Goal: Understand process/instructions: Learn about a topic

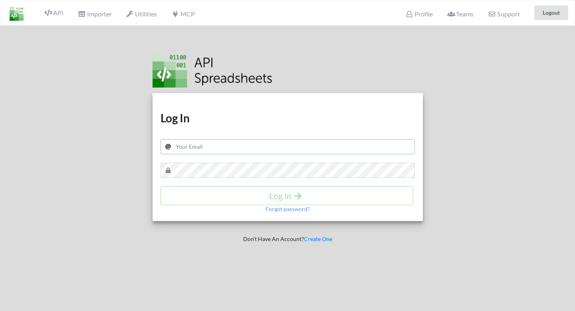
click at [182, 148] on input "text" at bounding box center [288, 146] width 254 height 15
type input "nhillstead@gmail.com"
click at [215, 196] on h4 "Log In" at bounding box center [287, 196] width 237 height 10
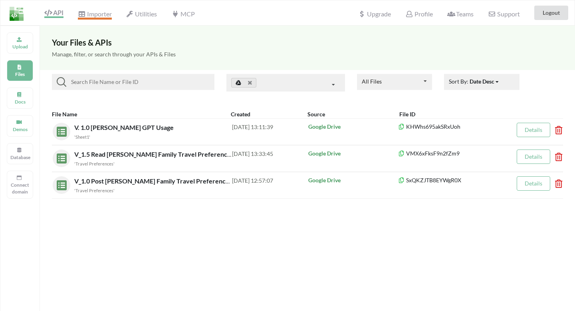
click at [95, 12] on span "Importer" at bounding box center [95, 15] width 34 height 10
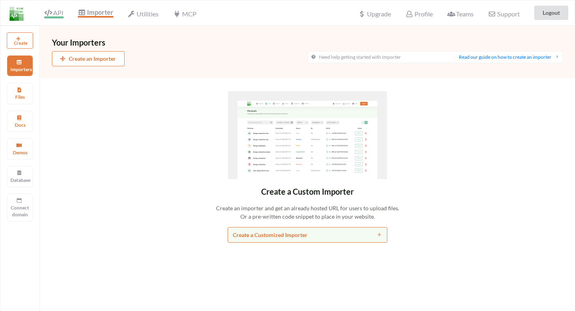
click at [59, 12] on span "API" at bounding box center [53, 14] width 19 height 10
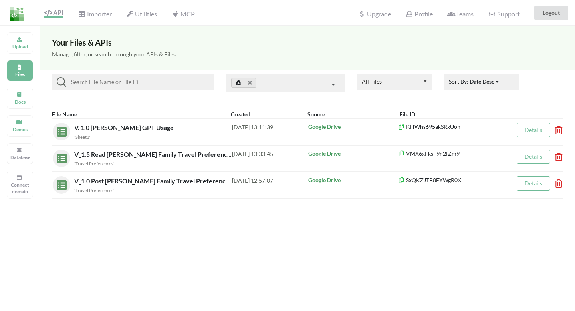
click at [147, 81] on input at bounding box center [138, 82] width 145 height 10
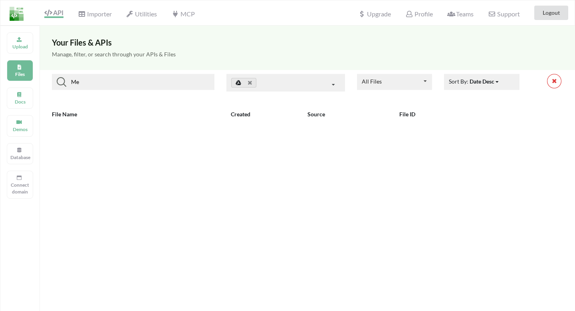
type input "M"
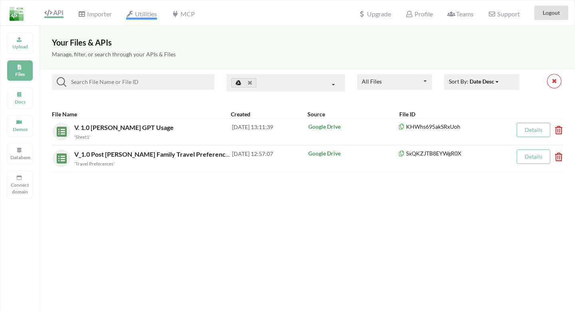
click at [152, 12] on span "Utilities" at bounding box center [141, 15] width 31 height 10
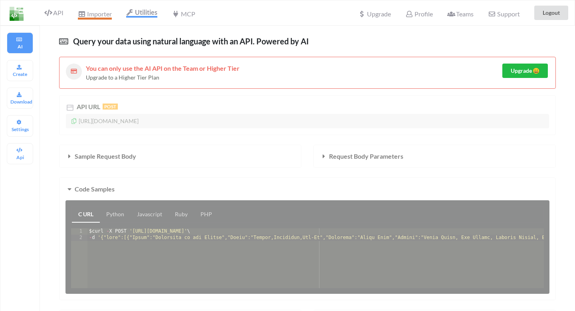
click at [106, 14] on span "Importer" at bounding box center [95, 15] width 34 height 10
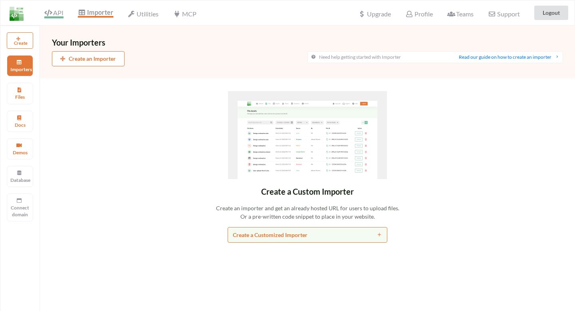
click at [53, 12] on span "API" at bounding box center [53, 14] width 19 height 10
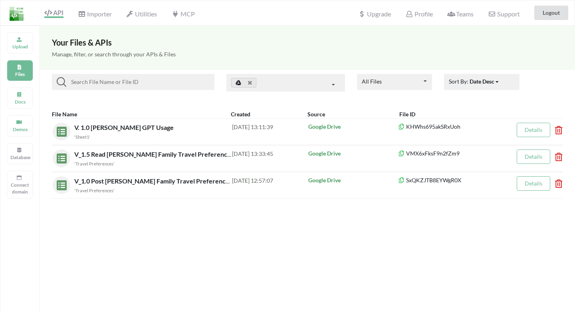
click at [152, 79] on input at bounding box center [138, 82] width 145 height 10
click at [241, 81] on link at bounding box center [243, 83] width 25 height 10
click at [239, 86] on link at bounding box center [243, 83] width 25 height 10
click at [309, 88] on div at bounding box center [286, 83] width 119 height 18
click at [331, 85] on icon at bounding box center [334, 85] width 12 height 15
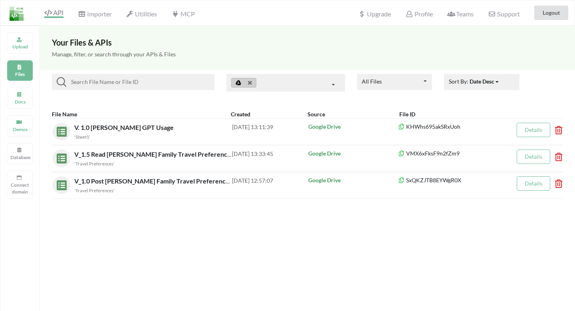
click at [336, 83] on icon at bounding box center [334, 85] width 12 height 15
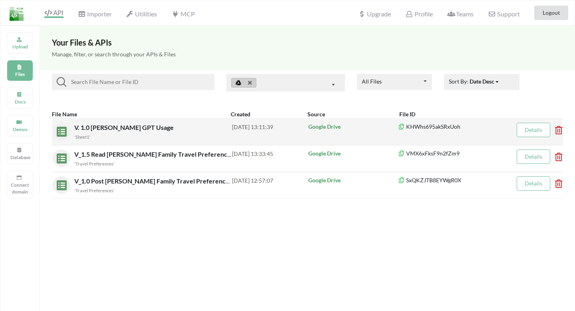
click at [382, 135] on div "Google Drive" at bounding box center [353, 132] width 91 height 18
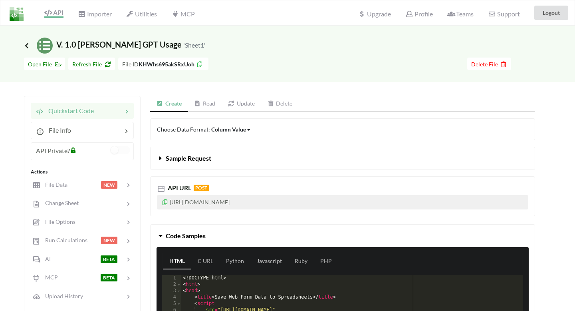
click at [28, 44] on icon at bounding box center [26, 45] width 7 height 6
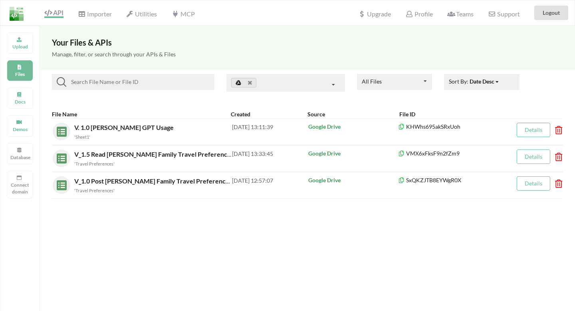
click at [90, 83] on input at bounding box center [138, 82] width 145 height 10
click at [90, 16] on span "Importer" at bounding box center [95, 15] width 34 height 10
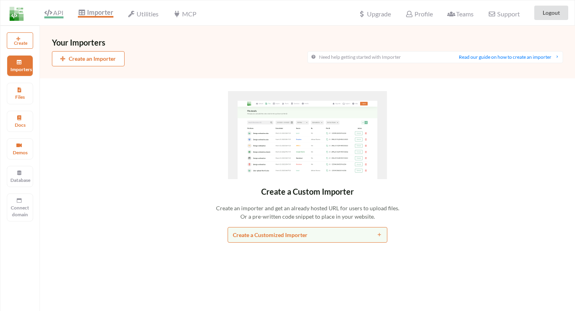
click at [59, 11] on span "API" at bounding box center [53, 14] width 19 height 10
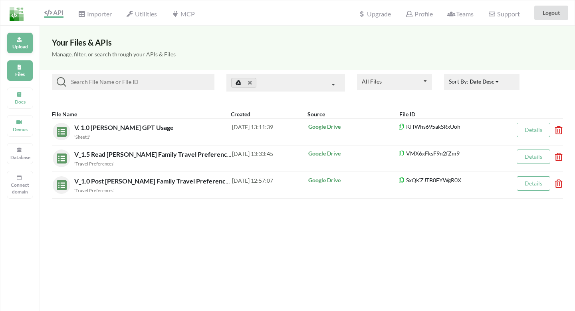
click at [23, 44] on p "Upload" at bounding box center [19, 46] width 19 height 7
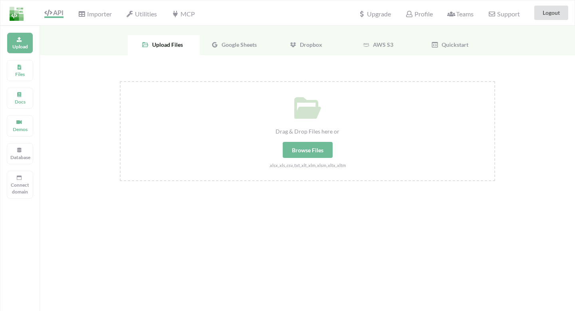
click at [297, 153] on div "Browse Files" at bounding box center [308, 150] width 50 height 16
click at [120, 81] on input "Drag & Drop Files here or Browse Files .xlsx,.xls,.csv,.txt,.xlt,.xlm,.xlsm,.xl…" at bounding box center [120, 81] width 0 height 0
click at [240, 39] on div "Google Sheets" at bounding box center [236, 45] width 72 height 20
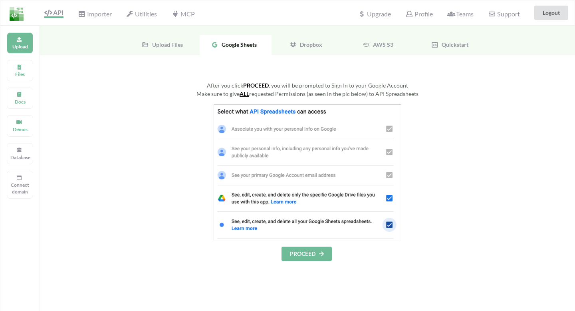
click at [309, 252] on button "PROCEED" at bounding box center [307, 253] width 50 height 14
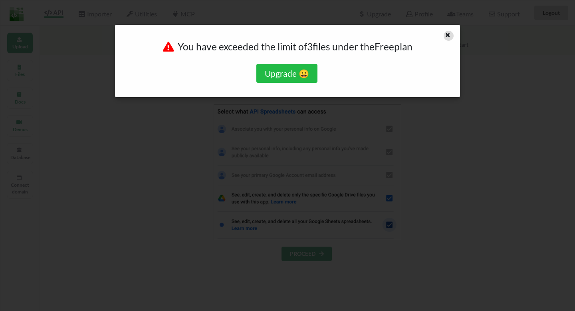
click at [447, 35] on icon at bounding box center [448, 34] width 7 height 6
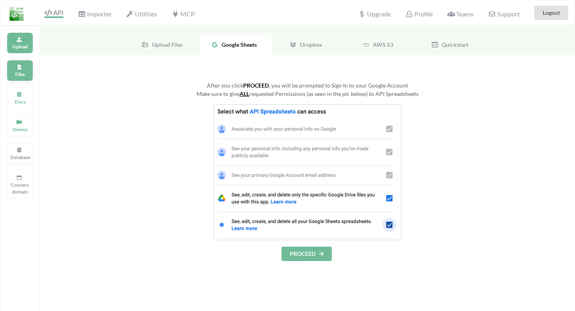
click at [21, 66] on icon at bounding box center [19, 66] width 6 height 5
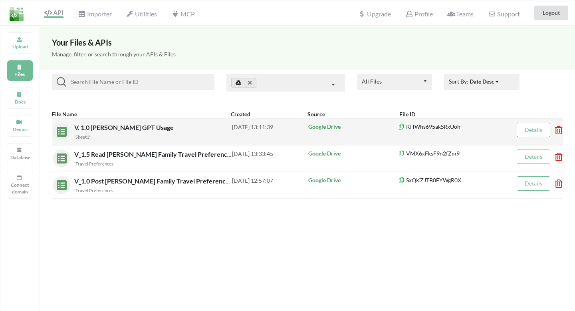
click at [558, 129] on icon at bounding box center [556, 127] width 2 height 3
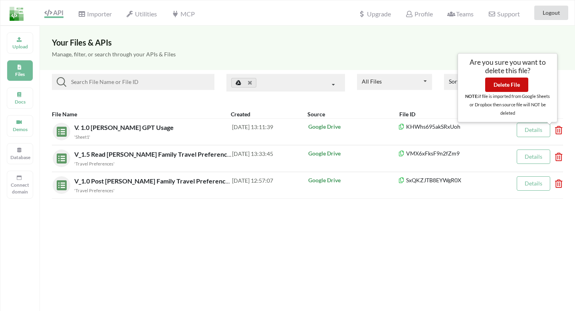
click at [516, 85] on button "Delete File" at bounding box center [506, 85] width 43 height 14
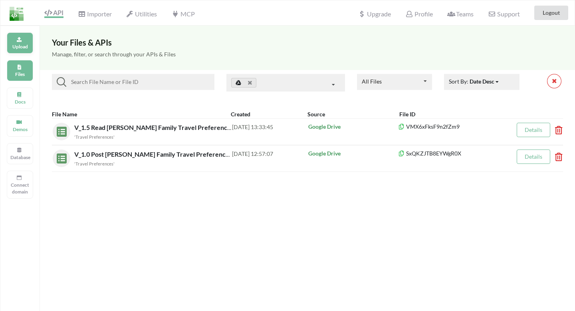
click at [22, 44] on p "Upload" at bounding box center [19, 46] width 19 height 7
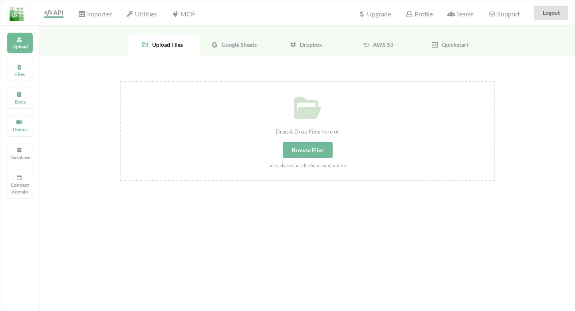
click at [237, 45] on span "Google Sheets" at bounding box center [238, 44] width 38 height 7
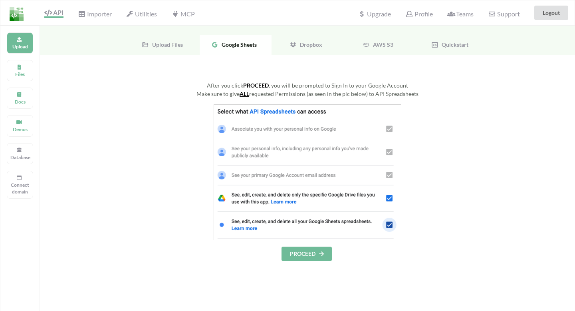
click at [301, 255] on button "PROCEED" at bounding box center [307, 253] width 50 height 14
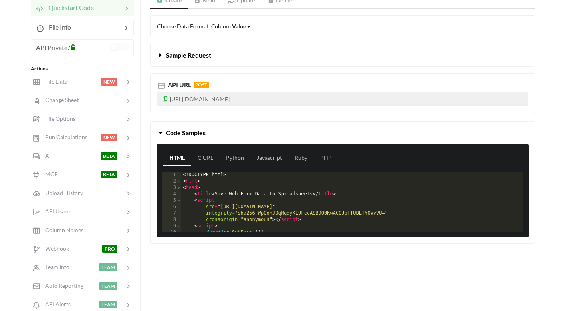
scroll to position [101, 0]
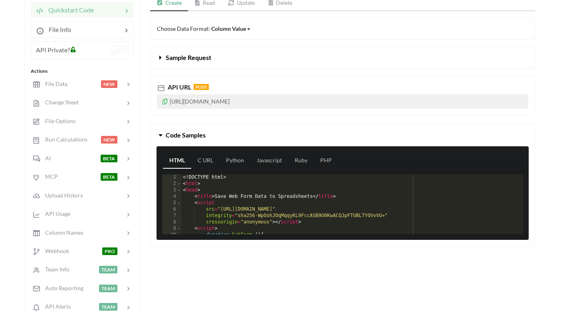
click at [211, 103] on p "[URL][DOMAIN_NAME]" at bounding box center [343, 101] width 372 height 14
copy p "[URL][DOMAIN_NAME]"
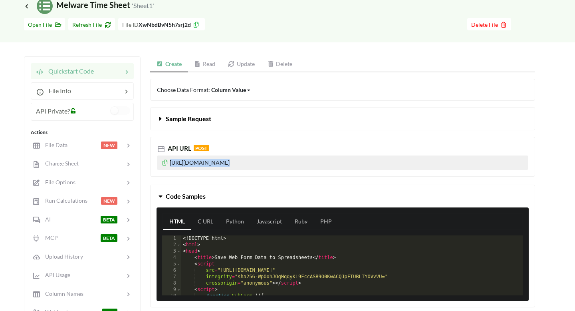
scroll to position [18, 0]
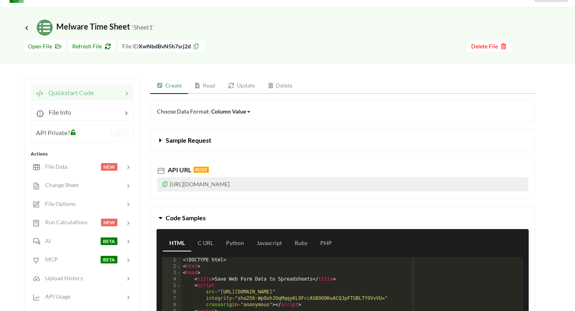
click at [233, 108] on div "Column Value" at bounding box center [228, 111] width 35 height 8
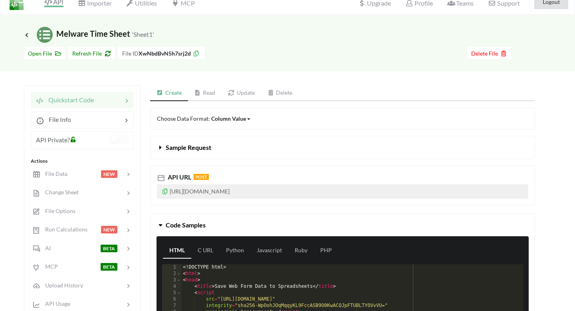
scroll to position [0, 0]
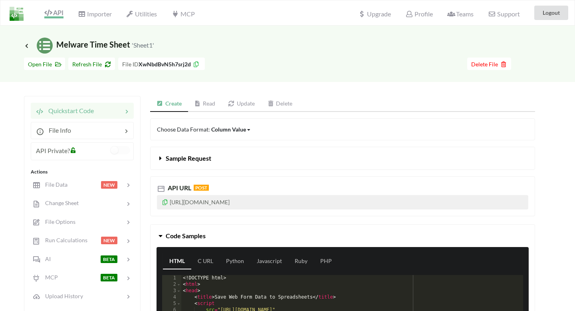
click at [54, 14] on span "API" at bounding box center [53, 14] width 19 height 10
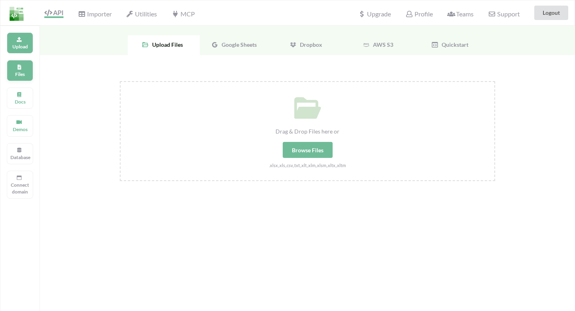
click at [26, 76] on p "Files" at bounding box center [19, 74] width 19 height 7
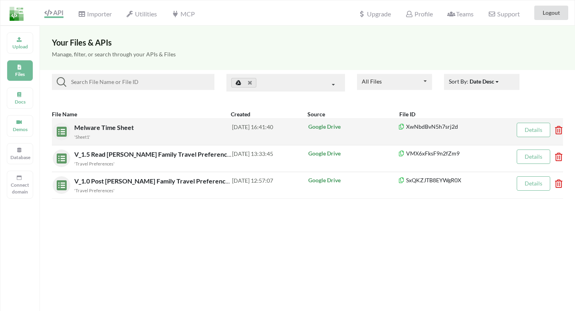
click at [536, 131] on link "Details" at bounding box center [534, 129] width 18 height 7
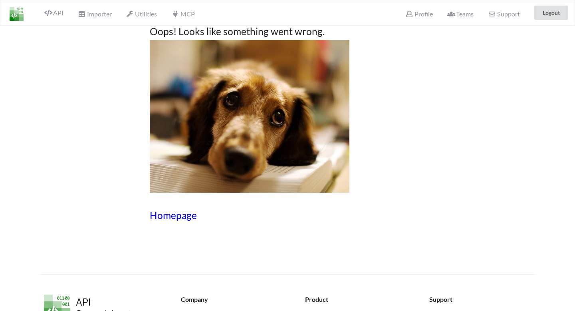
click at [181, 220] on h3 "Homepage" at bounding box center [288, 215] width 276 height 12
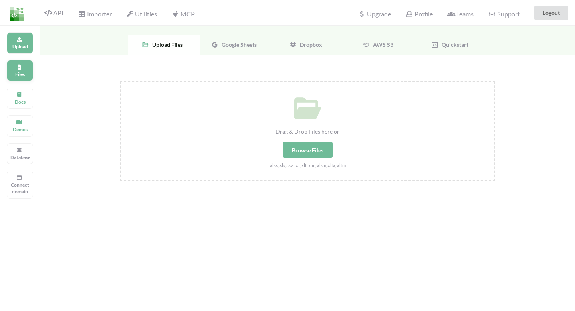
click at [21, 74] on p "Files" at bounding box center [19, 74] width 19 height 7
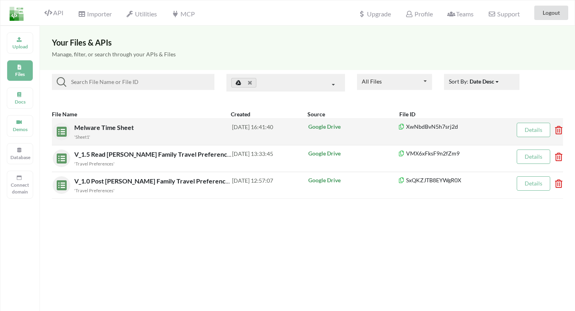
click at [368, 137] on div "Google Drive" at bounding box center [353, 132] width 91 height 18
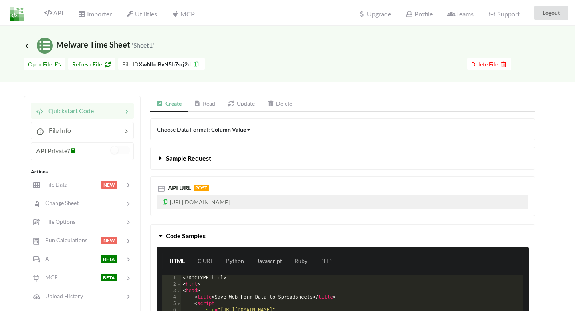
click at [165, 159] on span at bounding box center [161, 158] width 9 height 8
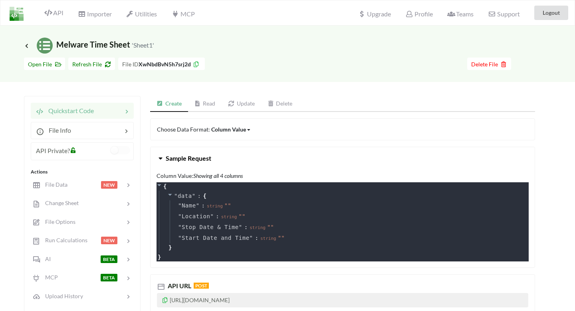
click at [165, 159] on span at bounding box center [161, 158] width 9 height 8
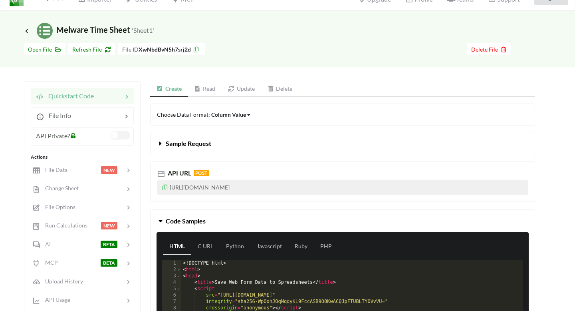
scroll to position [30, 0]
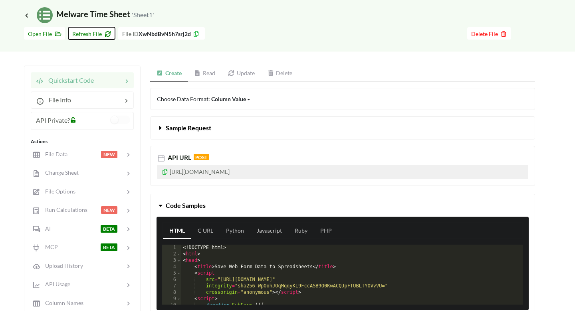
click at [98, 35] on span "Refresh File" at bounding box center [91, 33] width 39 height 7
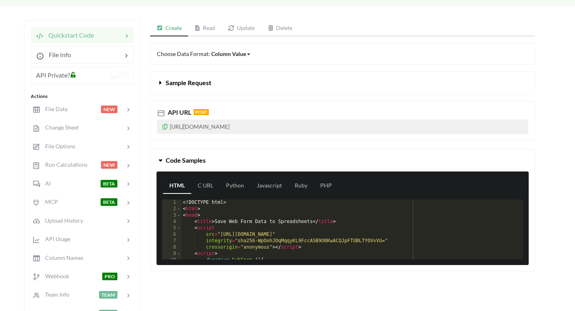
scroll to position [78, 0]
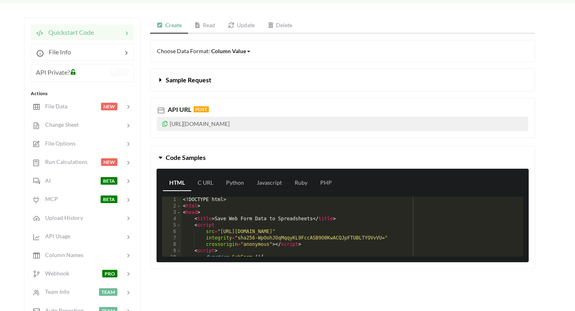
click at [199, 82] on span "Sample Request" at bounding box center [189, 80] width 46 height 8
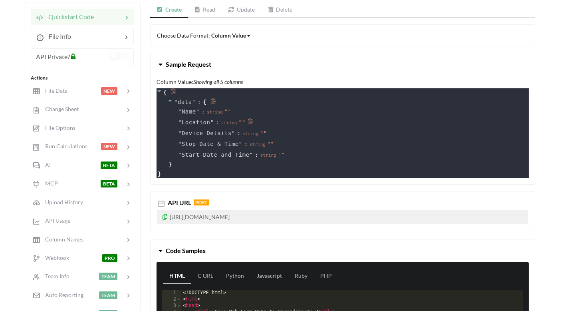
scroll to position [90, 0]
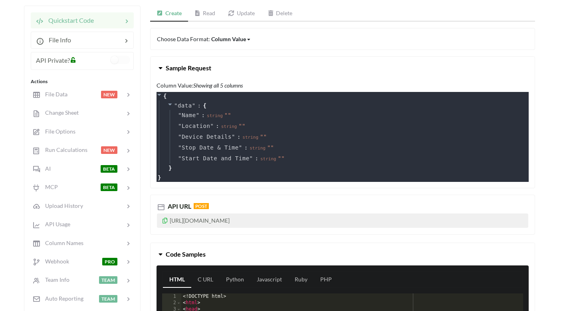
click at [182, 66] on span "Sample Request" at bounding box center [189, 68] width 46 height 8
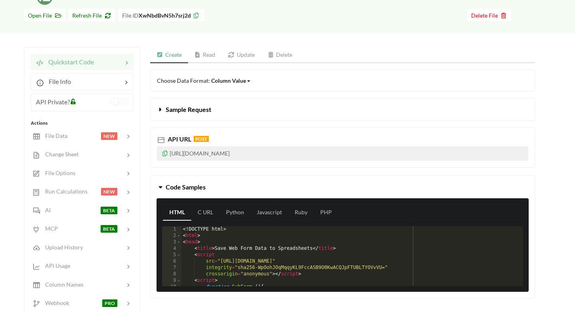
scroll to position [36, 0]
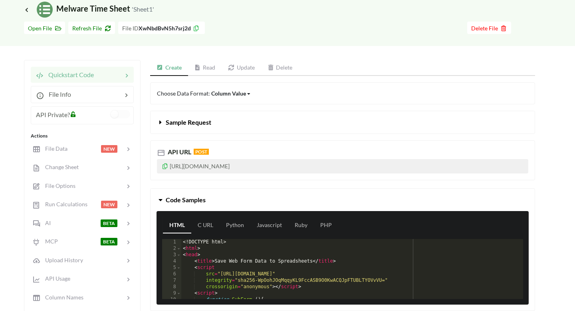
click at [205, 97] on div "Choose Data Format: Column Value Column Value Row Column" at bounding box center [342, 93] width 385 height 22
click at [206, 92] on span "Choose Data Format: Column Value Column Value Row Column" at bounding box center [204, 93] width 94 height 7
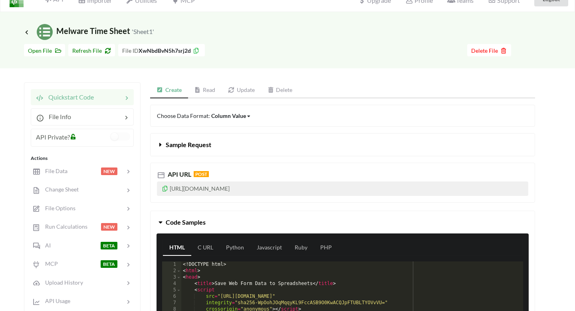
scroll to position [0, 0]
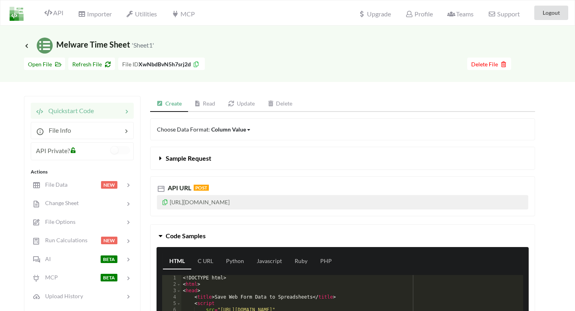
click at [202, 202] on p "[URL][DOMAIN_NAME]" at bounding box center [343, 202] width 372 height 14
click at [211, 102] on link "Read" at bounding box center [205, 104] width 34 height 16
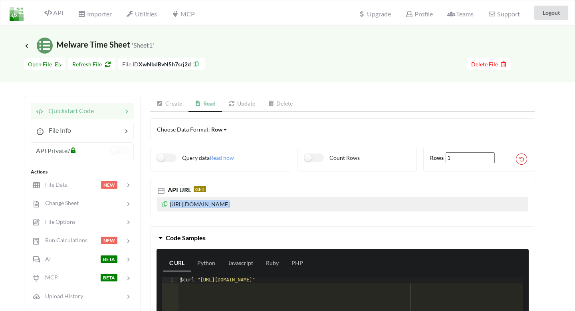
click at [164, 104] on link "Create" at bounding box center [169, 104] width 38 height 16
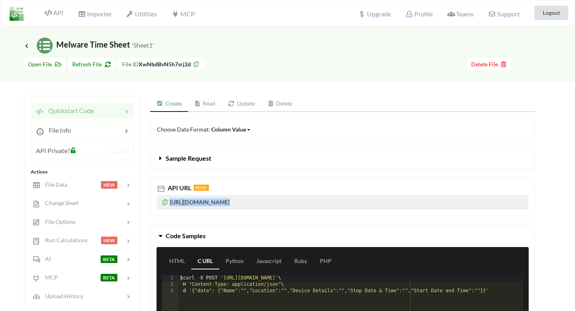
click at [240, 106] on link "Update" at bounding box center [242, 104] width 40 height 16
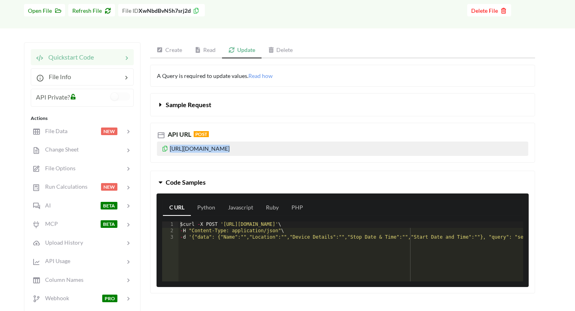
scroll to position [63, 0]
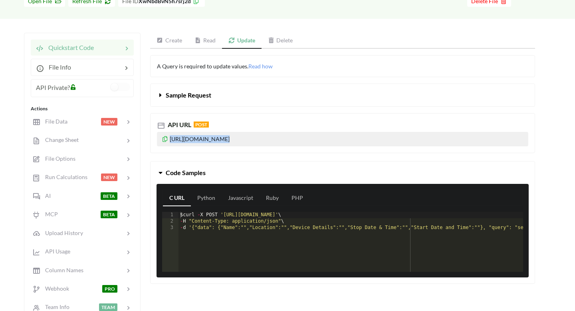
click at [175, 40] on link "Create" at bounding box center [169, 41] width 38 height 16
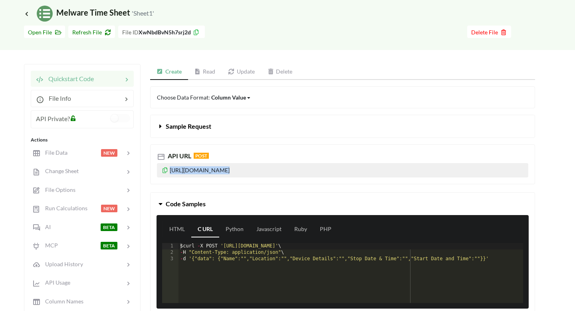
scroll to position [0, 0]
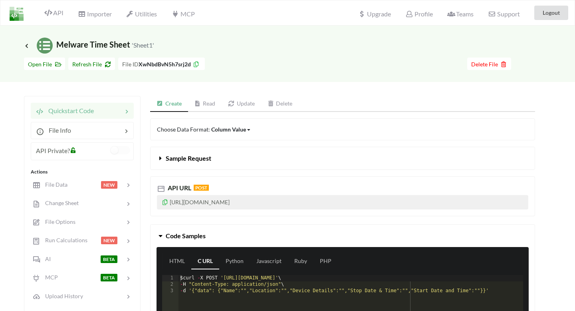
click at [104, 115] on div at bounding box center [108, 111] width 29 height 10
click at [191, 201] on p "[URL][DOMAIN_NAME]" at bounding box center [343, 202] width 372 height 14
copy p "[URL][DOMAIN_NAME]"
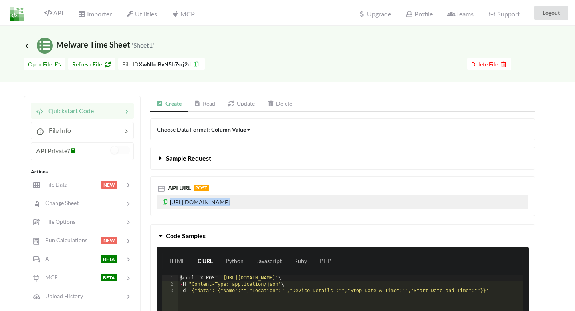
copy p "[URL][DOMAIN_NAME]"
click at [256, 201] on p "[URL][DOMAIN_NAME]" at bounding box center [343, 202] width 372 height 14
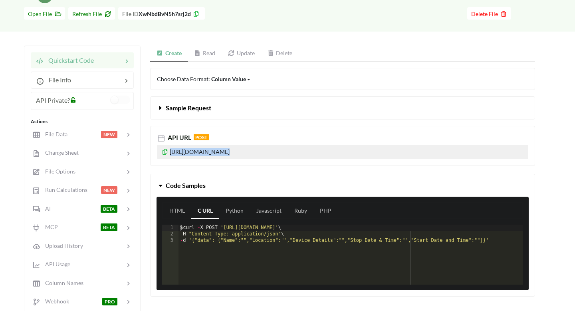
scroll to position [52, 0]
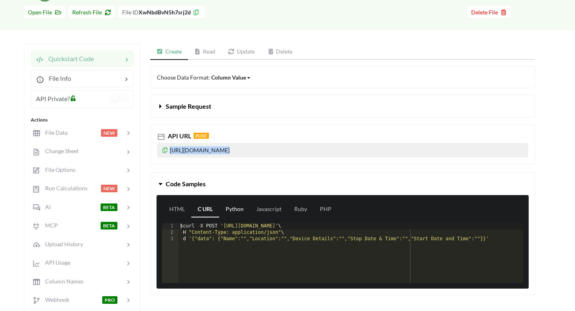
click at [239, 215] on link "Python" at bounding box center [234, 209] width 31 height 16
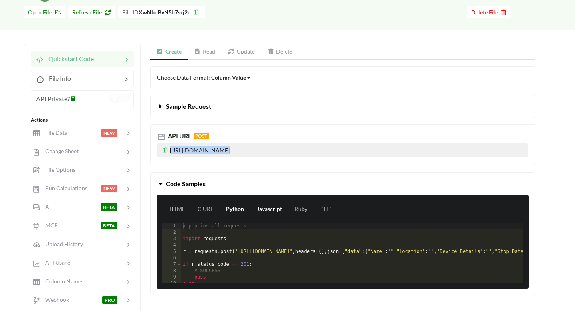
click at [266, 213] on link "Javascript" at bounding box center [269, 209] width 38 height 16
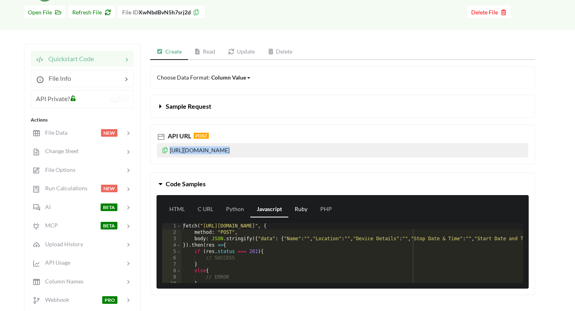
click at [300, 214] on link "Ruby" at bounding box center [301, 209] width 26 height 16
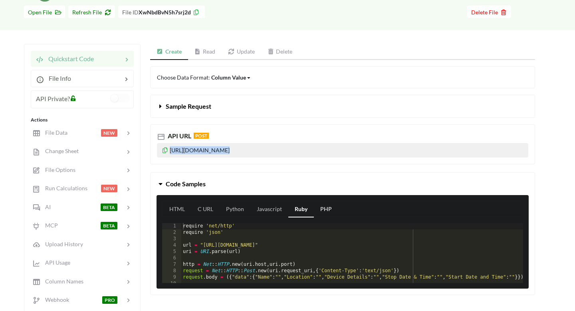
click at [324, 211] on link "PHP" at bounding box center [326, 209] width 24 height 16
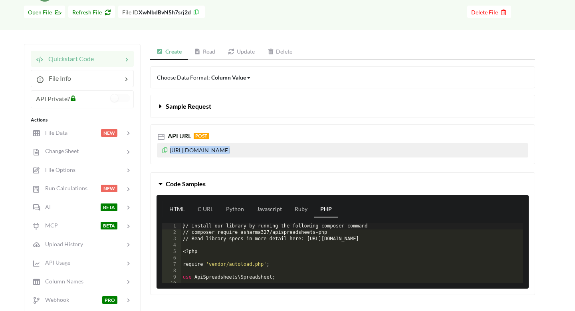
click at [175, 211] on link "HTML" at bounding box center [177, 209] width 28 height 16
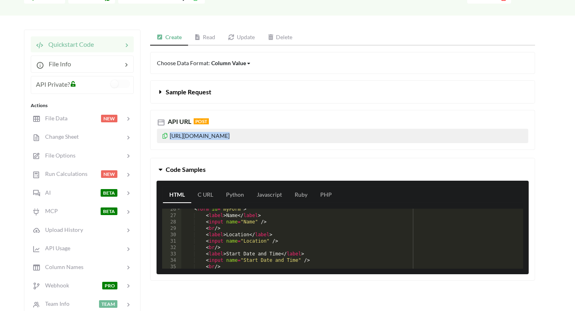
scroll to position [0, 0]
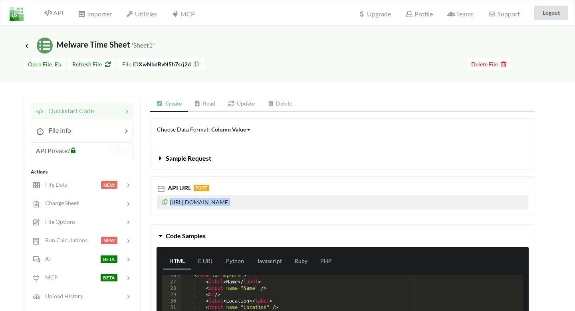
click at [190, 158] on span "Sample Request" at bounding box center [189, 158] width 46 height 8
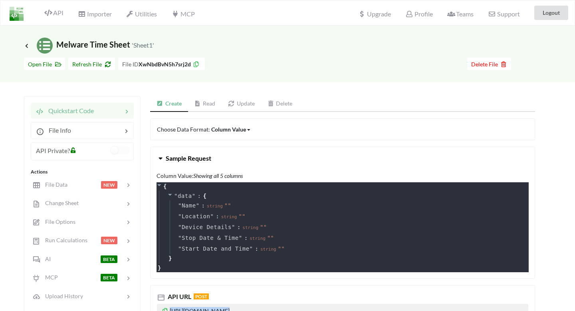
click at [190, 158] on span "Sample Request" at bounding box center [189, 158] width 46 height 8
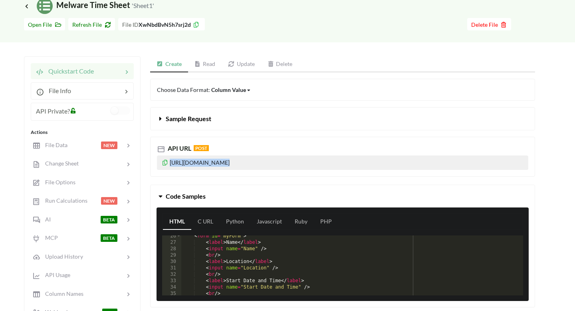
scroll to position [46, 0]
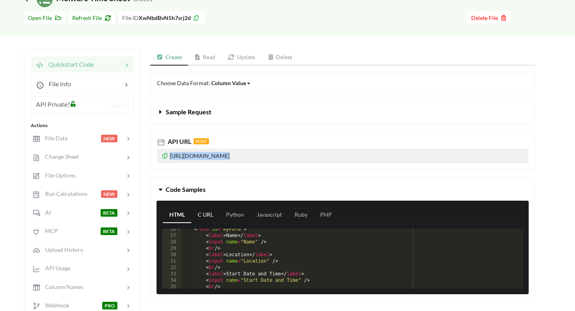
click at [201, 214] on link "C URL" at bounding box center [205, 215] width 28 height 16
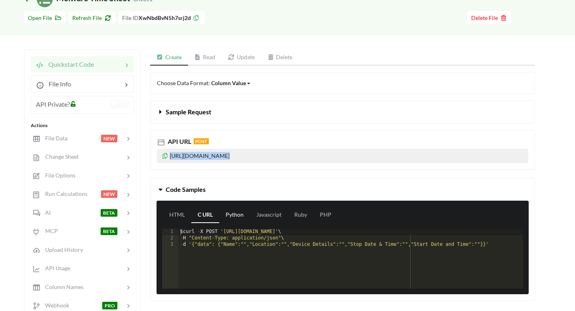
click at [230, 217] on link "Python" at bounding box center [234, 215] width 31 height 16
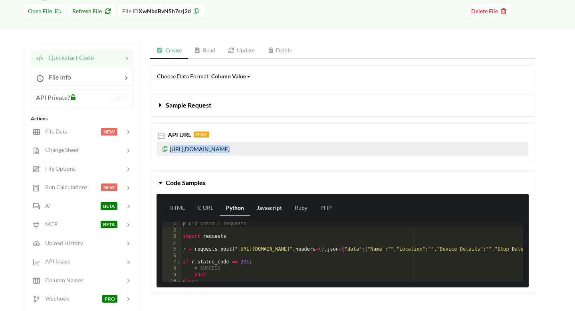
scroll to position [0, 0]
click at [273, 208] on link "Javascript" at bounding box center [269, 208] width 38 height 16
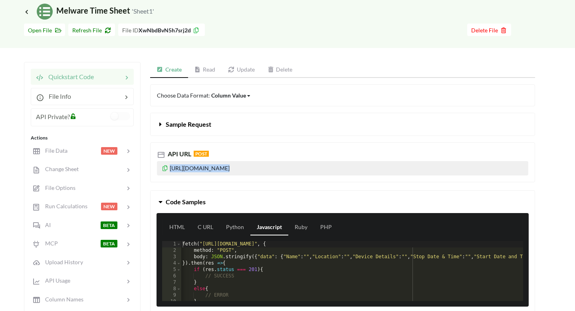
scroll to position [30, 0]
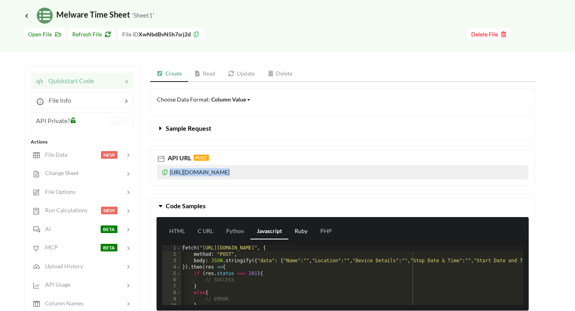
click at [300, 231] on link "Ruby" at bounding box center [301, 231] width 26 height 16
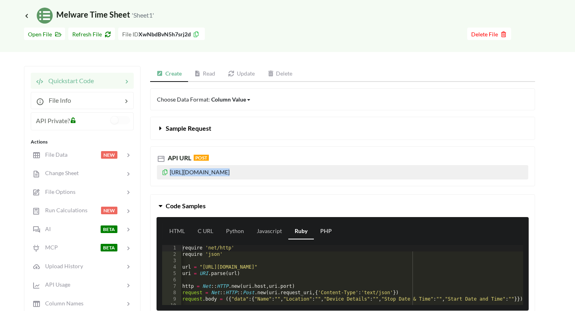
click at [318, 230] on link "PHP" at bounding box center [326, 231] width 24 height 16
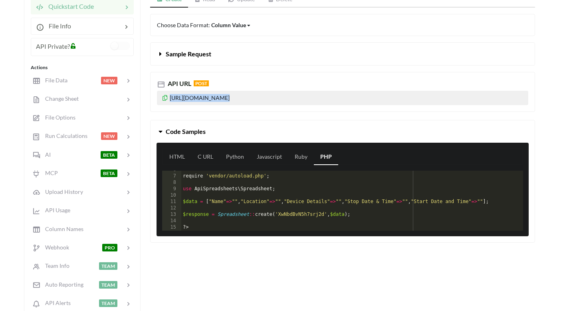
scroll to position [0, 0]
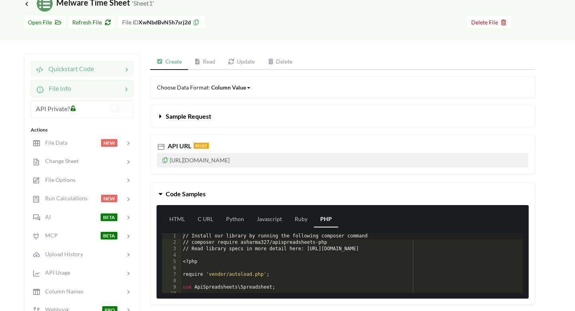
click at [89, 93] on div "File Info" at bounding box center [82, 88] width 103 height 17
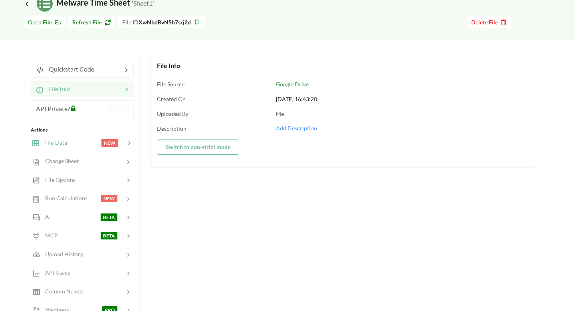
click at [55, 144] on span "File Data" at bounding box center [54, 142] width 28 height 7
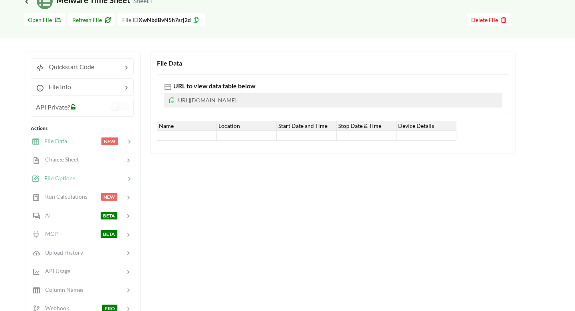
click at [66, 183] on div "File Options" at bounding box center [82, 178] width 105 height 19
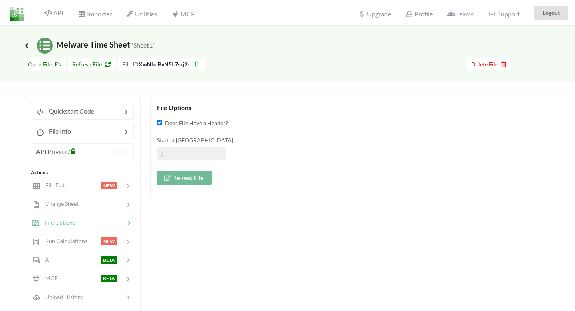
click at [25, 46] on icon at bounding box center [26, 45] width 7 height 6
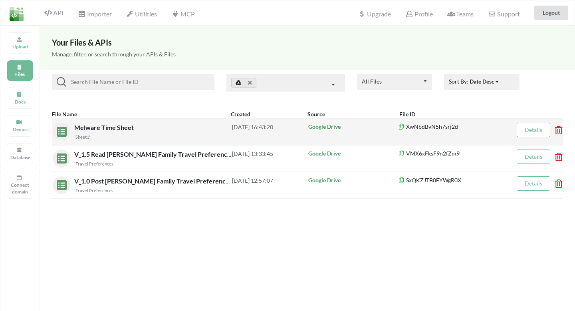
click at [83, 131] on span "Melware Time Sheet" at bounding box center [104, 127] width 61 height 8
